Goal: Information Seeking & Learning: Check status

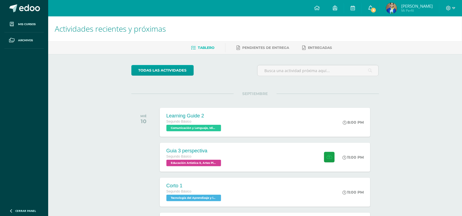
click at [373, 8] on span "6" at bounding box center [373, 10] width 6 height 6
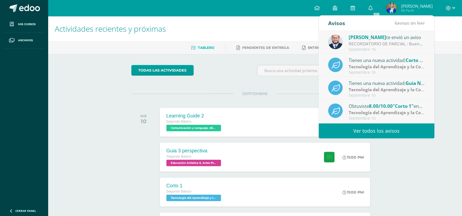
click at [373, 133] on link "Ver todos los avisos" at bounding box center [377, 131] width 116 height 15
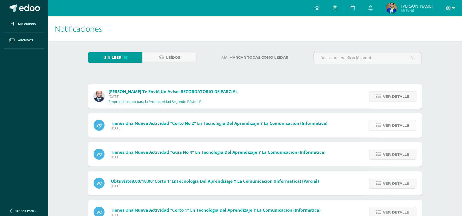
click at [400, 125] on span "Ver detalle" at bounding box center [396, 126] width 26 height 10
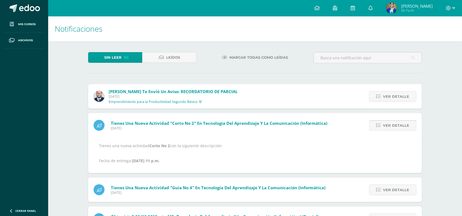
click at [399, 123] on span "Ver detalle" at bounding box center [396, 126] width 26 height 10
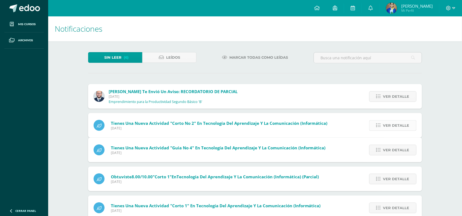
click at [399, 145] on span "Ver detalle" at bounding box center [396, 150] width 26 height 10
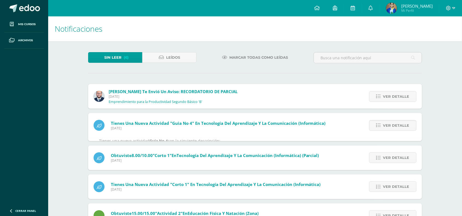
click at [399, 123] on span "Ver detalle" at bounding box center [396, 126] width 26 height 10
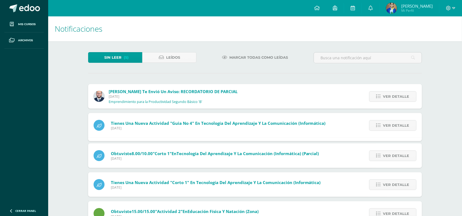
click at [399, 123] on span "Ver detalle" at bounding box center [396, 126] width 26 height 10
click at [399, 151] on span "Ver detalle" at bounding box center [396, 156] width 26 height 10
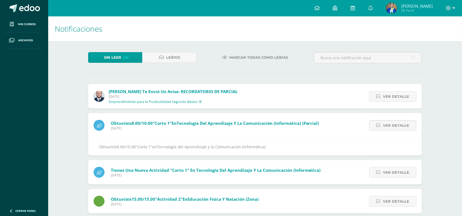
click at [399, 123] on span "Ver detalle" at bounding box center [396, 126] width 26 height 10
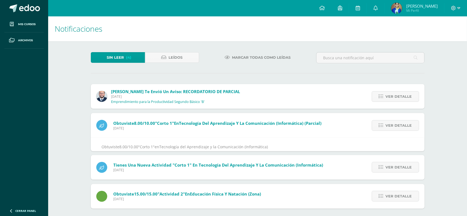
click at [399, 123] on span "Ver detalle" at bounding box center [399, 126] width 26 height 10
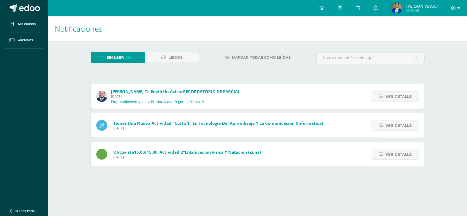
click at [399, 123] on span "Ver detalle" at bounding box center [399, 126] width 26 height 10
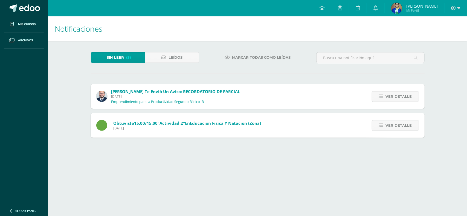
click at [399, 123] on span "Ver detalle" at bounding box center [399, 126] width 26 height 10
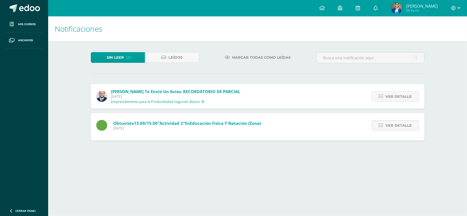
click at [399, 123] on span "Ver detalle" at bounding box center [399, 126] width 26 height 10
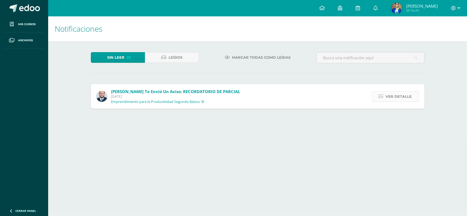
click at [404, 98] on span "Ver detalle" at bounding box center [399, 97] width 26 height 10
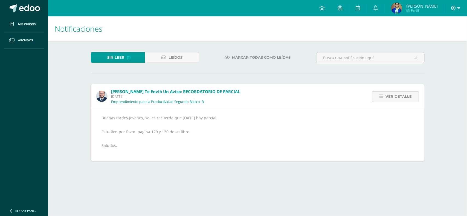
click at [401, 98] on span "Ver detalle" at bounding box center [399, 97] width 26 height 10
